Goal: Information Seeking & Learning: Find specific fact

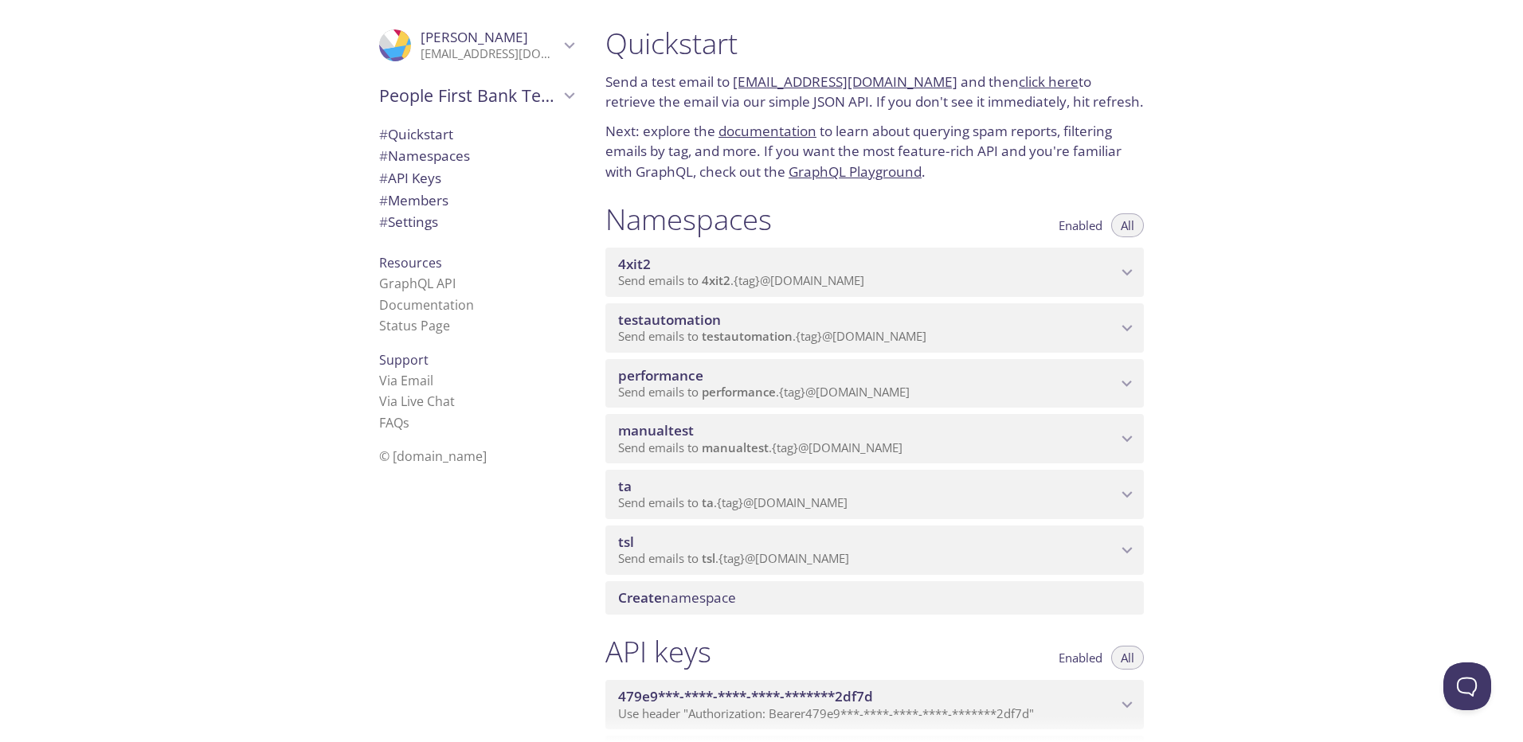
click at [944, 320] on span "testautomation" at bounding box center [867, 320] width 499 height 18
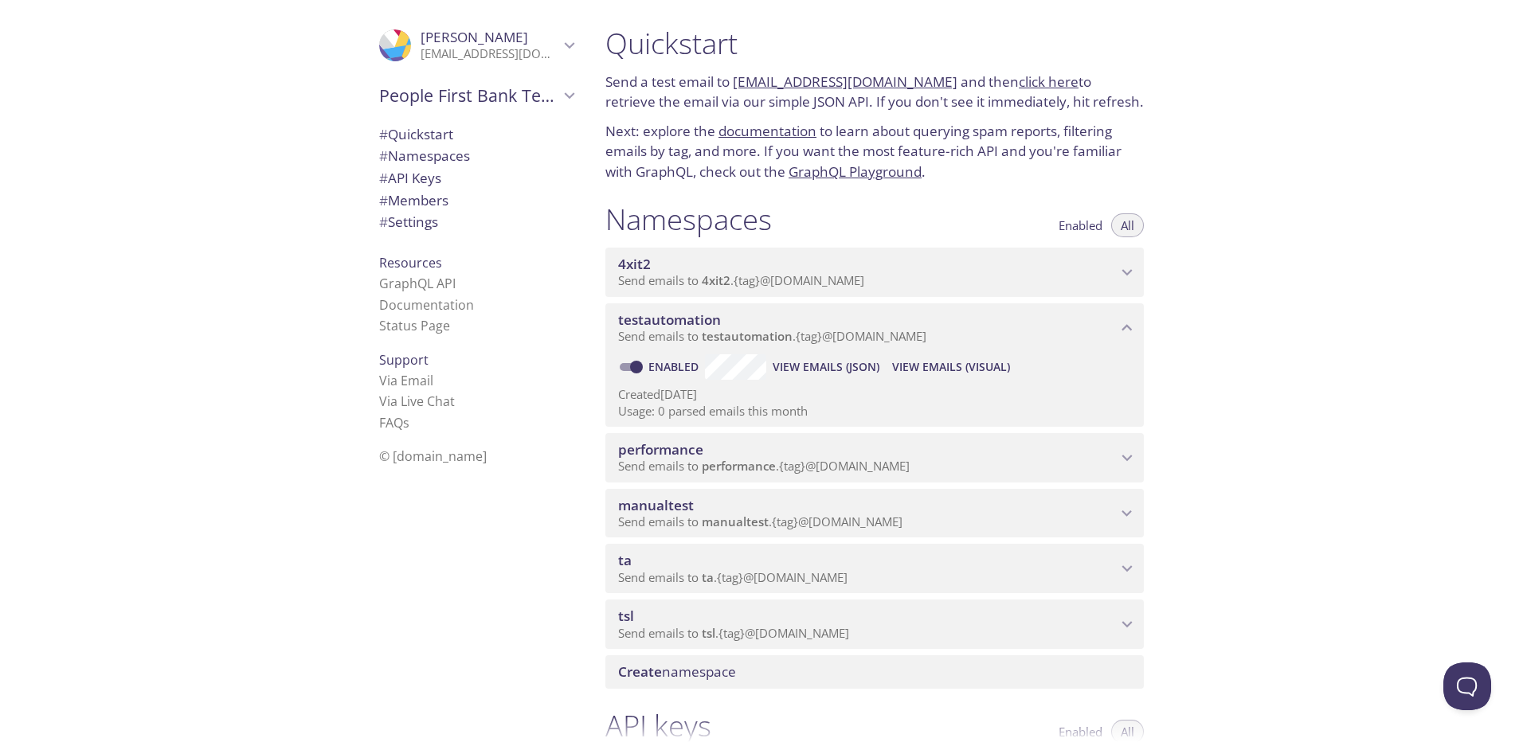
click at [953, 370] on span "View Emails (Visual)" at bounding box center [951, 367] width 118 height 19
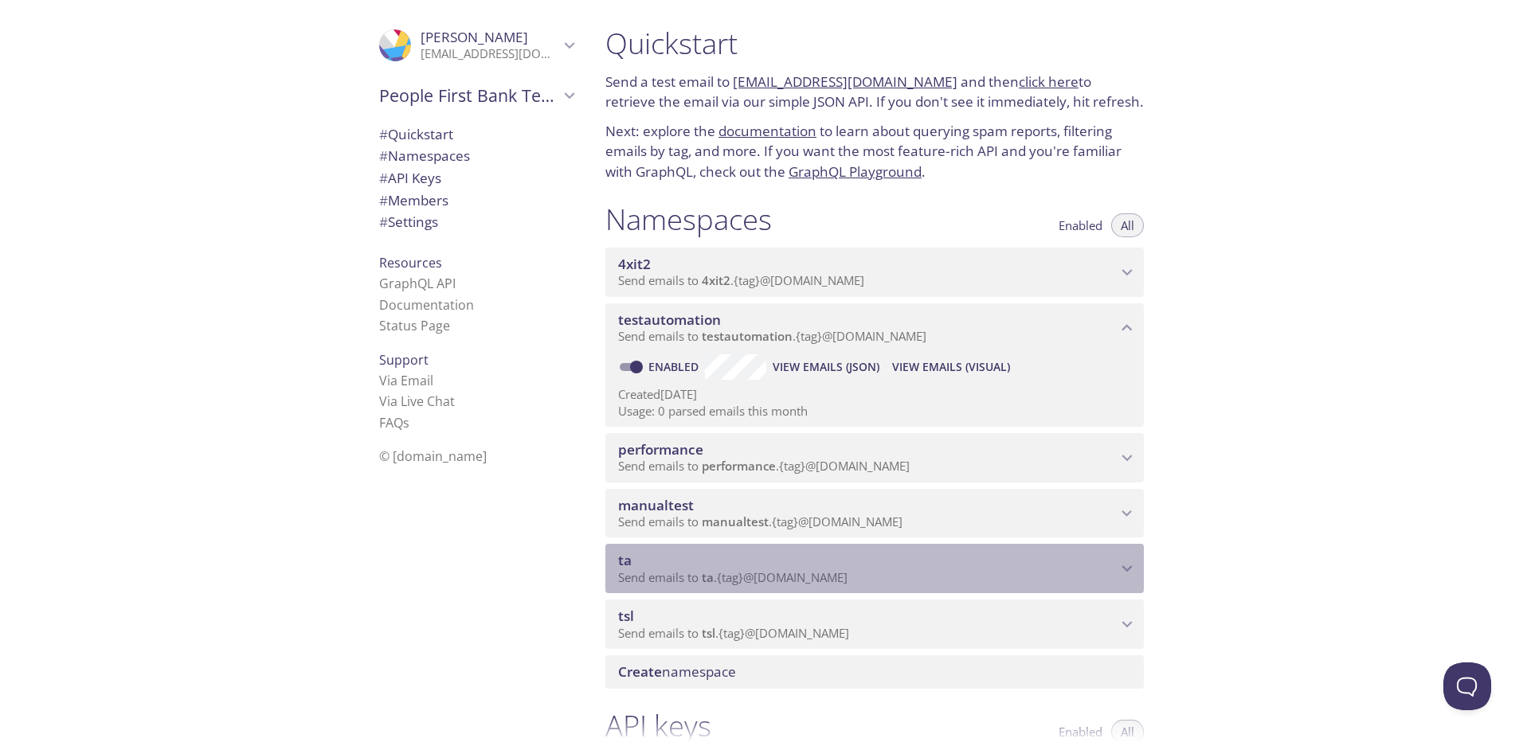
click at [698, 554] on span "ta" at bounding box center [867, 561] width 499 height 18
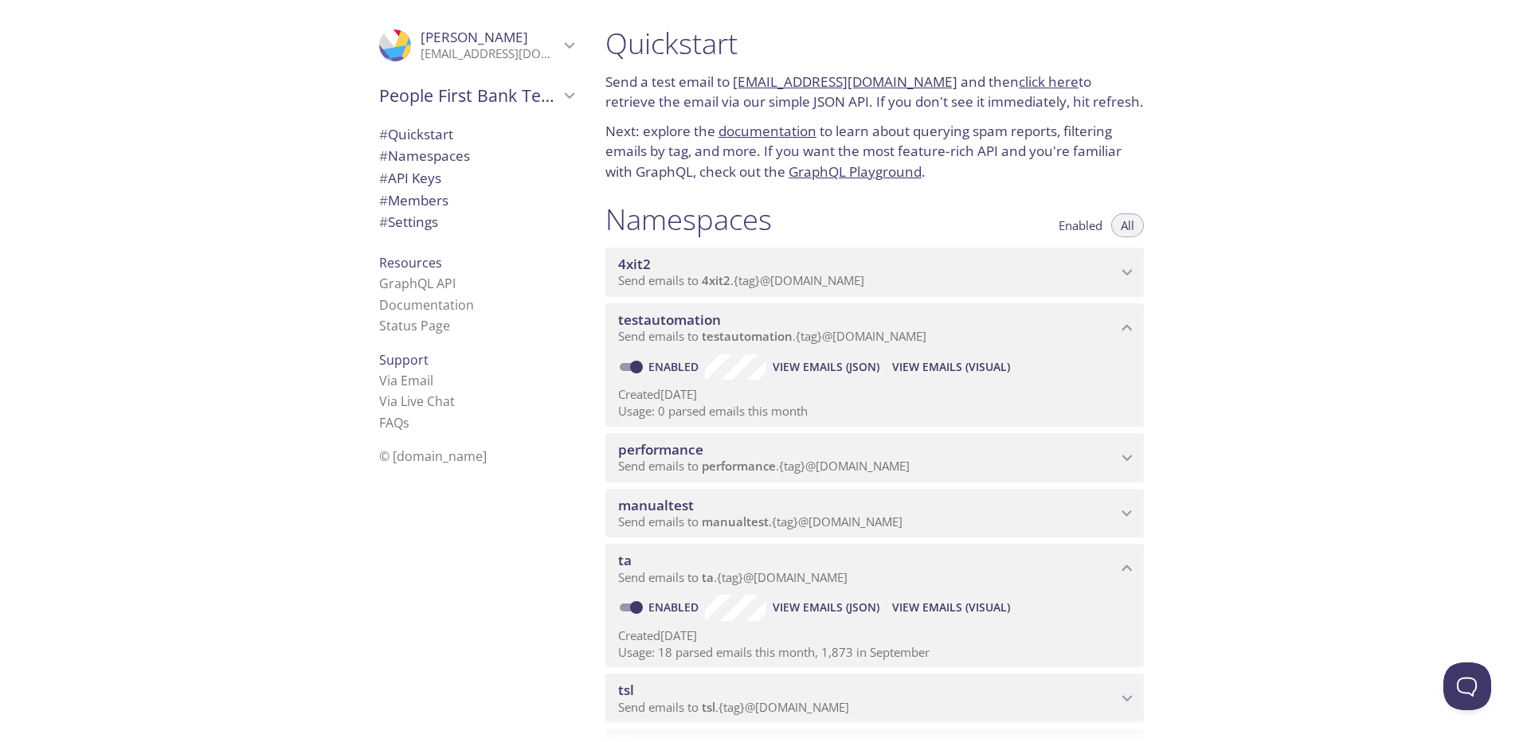
click at [969, 607] on span "View Emails (Visual)" at bounding box center [951, 607] width 118 height 19
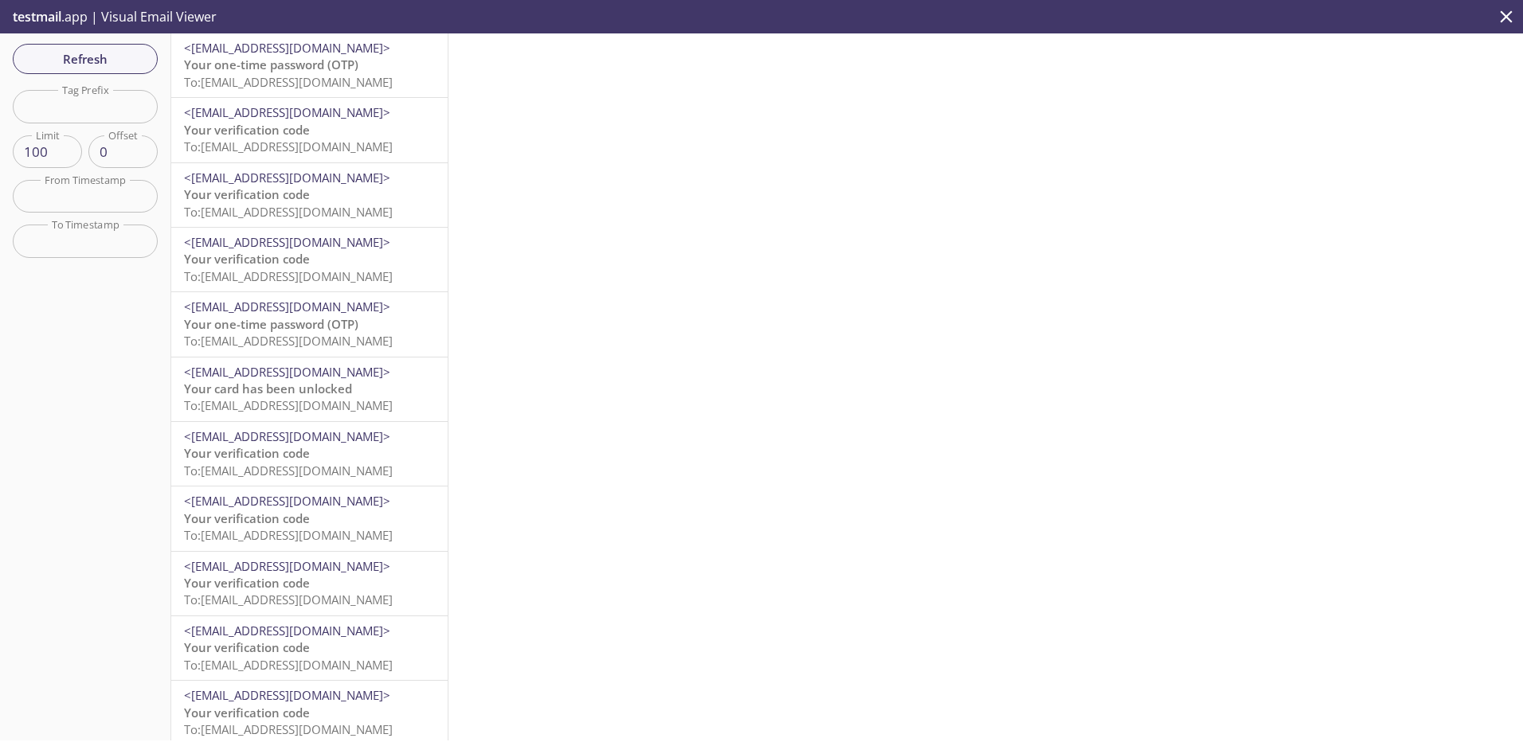
click at [249, 76] on span "To: [EMAIL_ADDRESS][DOMAIN_NAME]" at bounding box center [288, 82] width 209 height 16
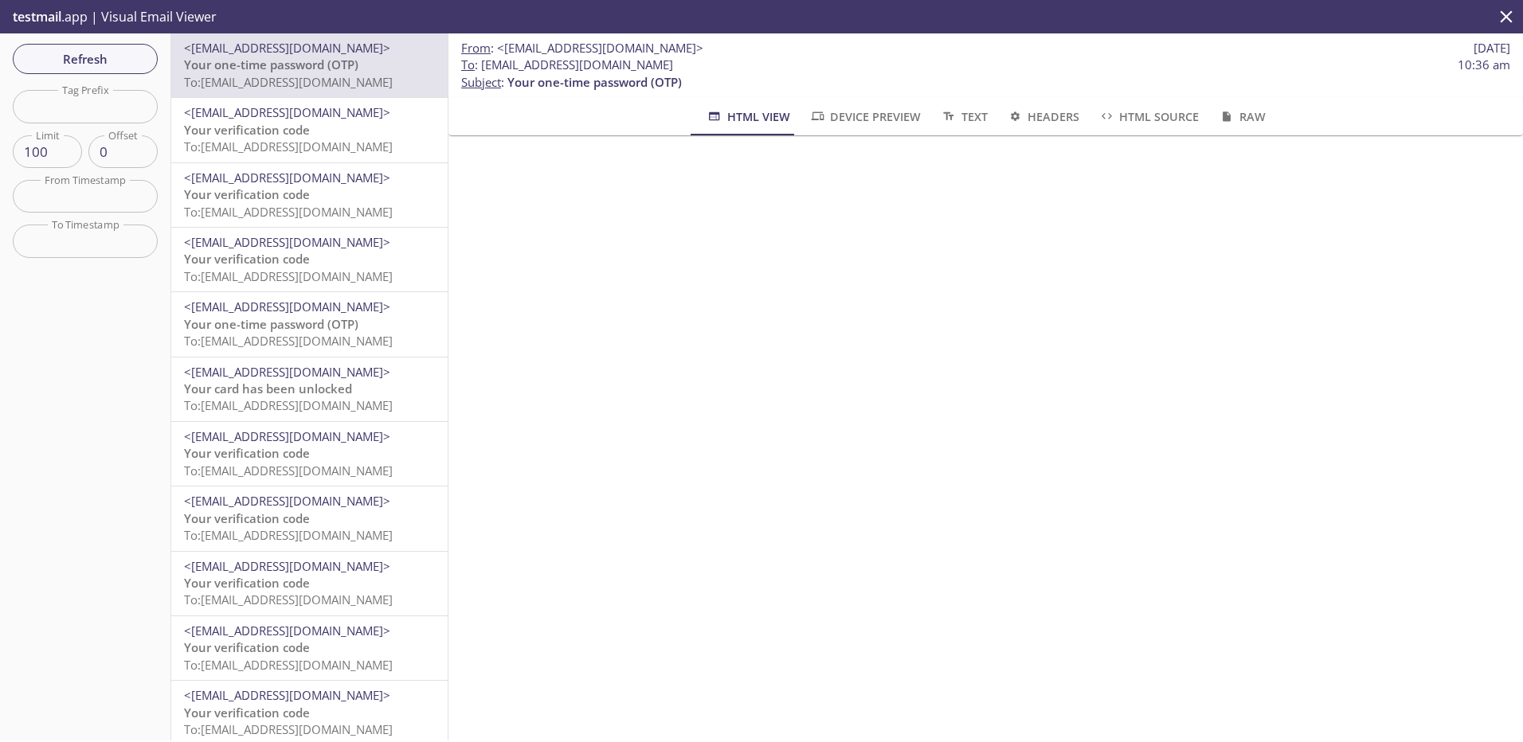
click at [281, 127] on span "Your verification code" at bounding box center [247, 130] width 126 height 16
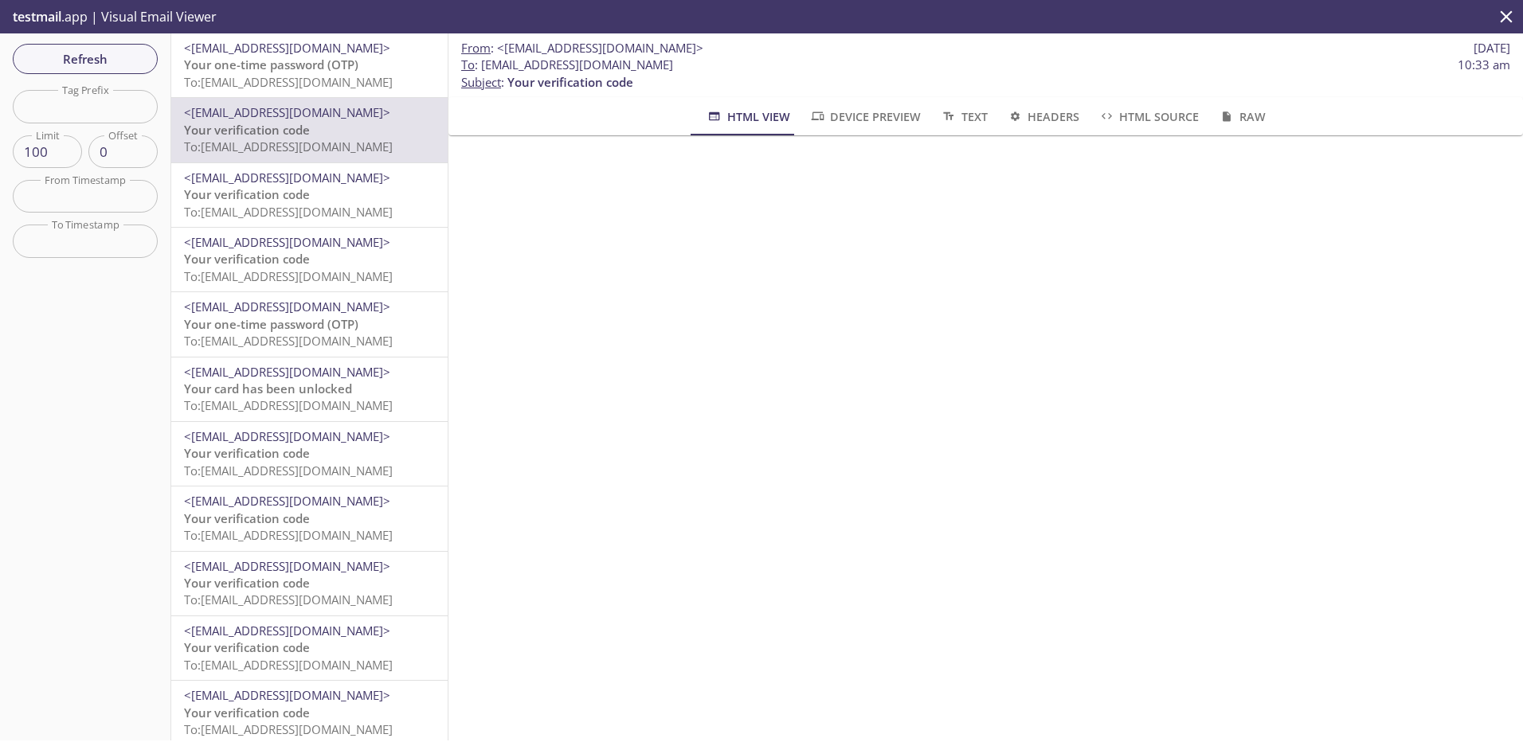
click at [306, 57] on span "Your one-time password (OTP)" at bounding box center [271, 65] width 174 height 16
